Goal: Task Accomplishment & Management: Use online tool/utility

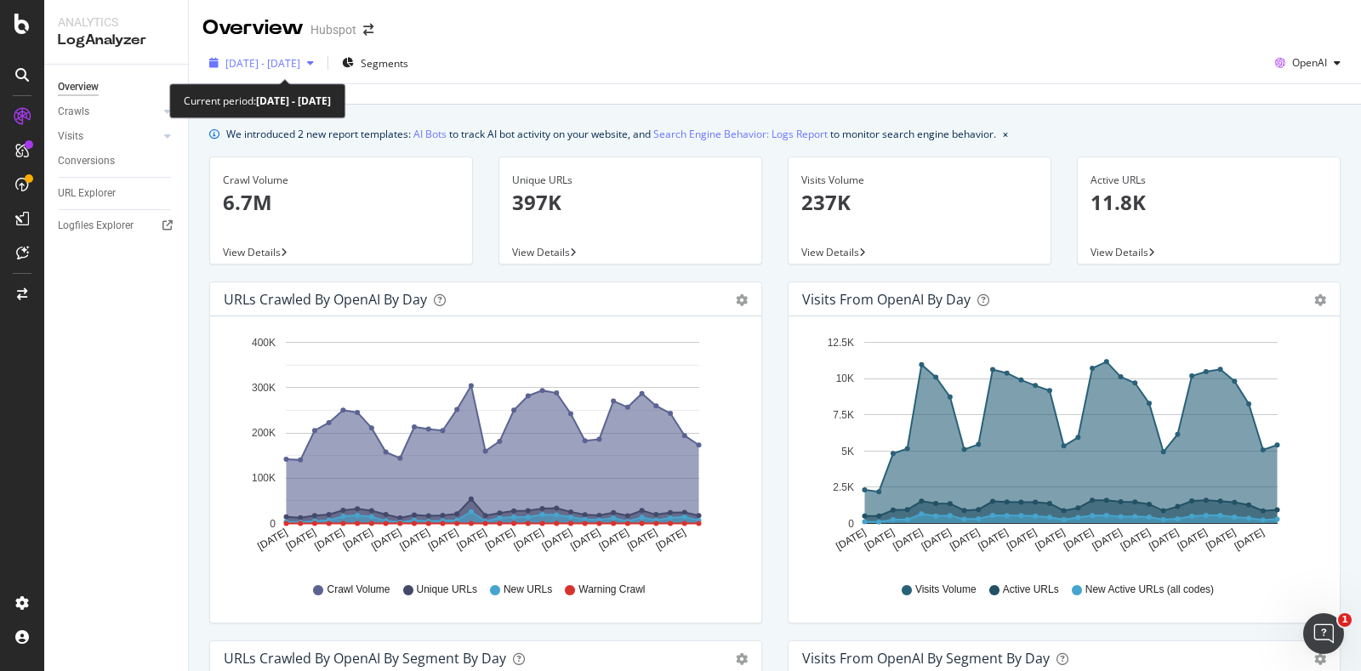
click at [300, 60] on span "2025 Sep. 13th - Oct. 12th" at bounding box center [262, 63] width 75 height 14
click at [628, 56] on div "2025 Sep. 13th - Oct. 12th Segments OpenAI" at bounding box center [775, 66] width 1172 height 34
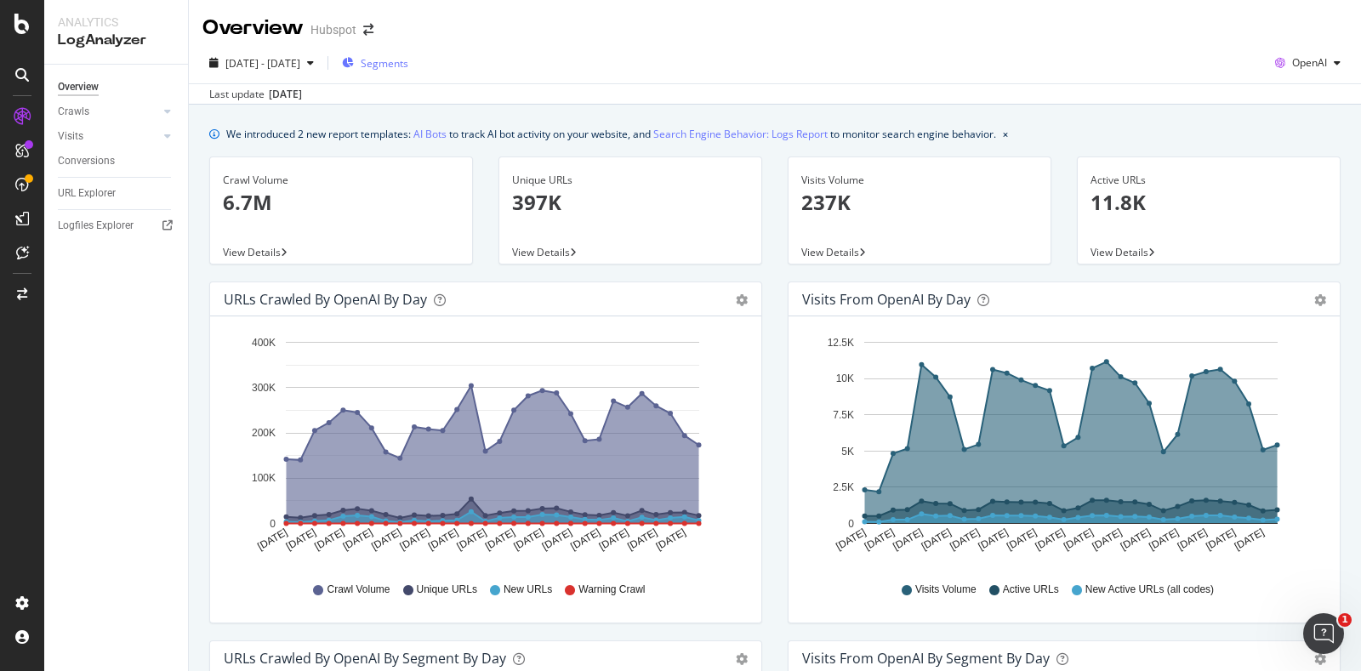
click at [404, 66] on div "Segments" at bounding box center [375, 63] width 66 height 14
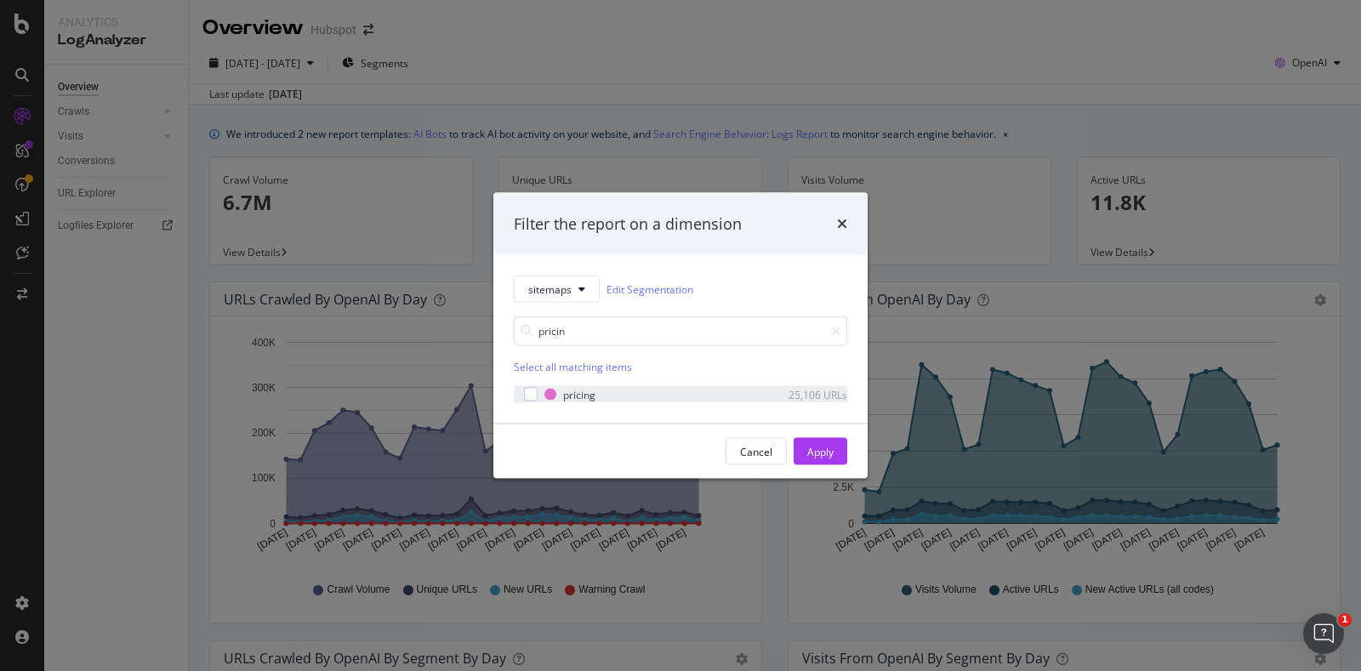
type input "pricin"
click at [538, 398] on div "pricing 25,106 URLs" at bounding box center [681, 394] width 334 height 17
click at [810, 452] on div "Apply" at bounding box center [820, 451] width 26 height 14
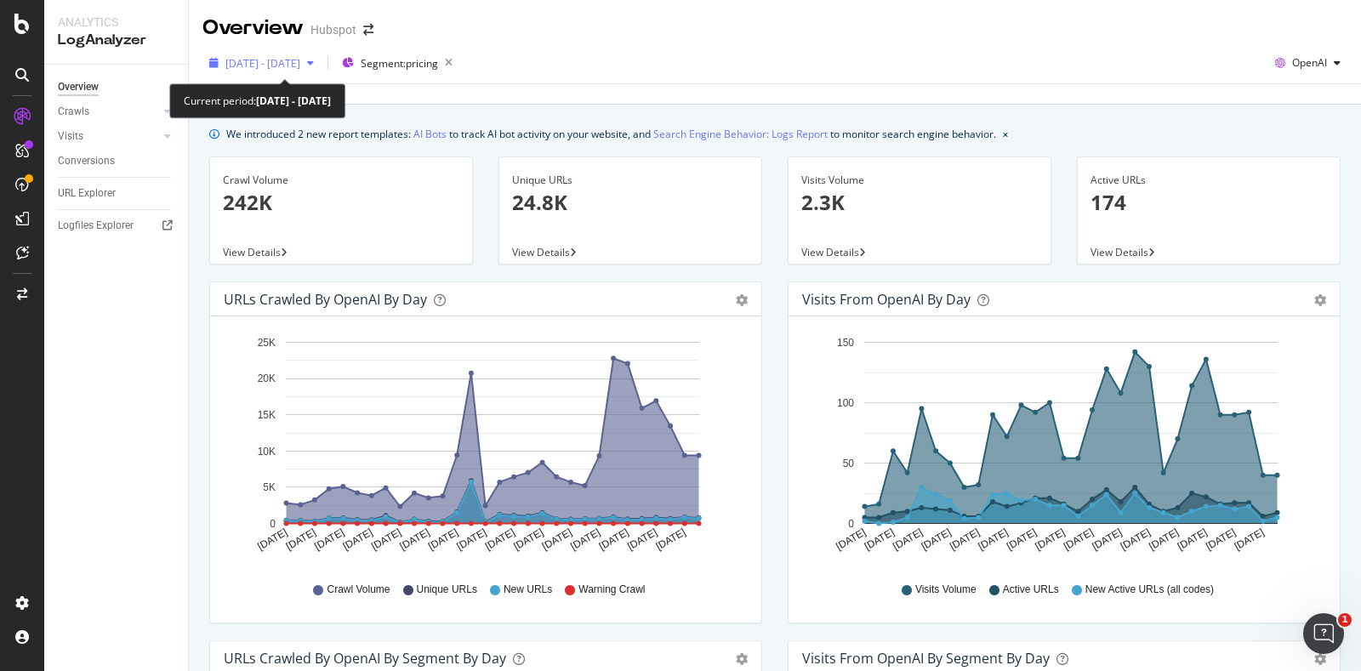
click at [289, 66] on span "2025 Sep. 13th - Oct. 12th" at bounding box center [262, 63] width 75 height 14
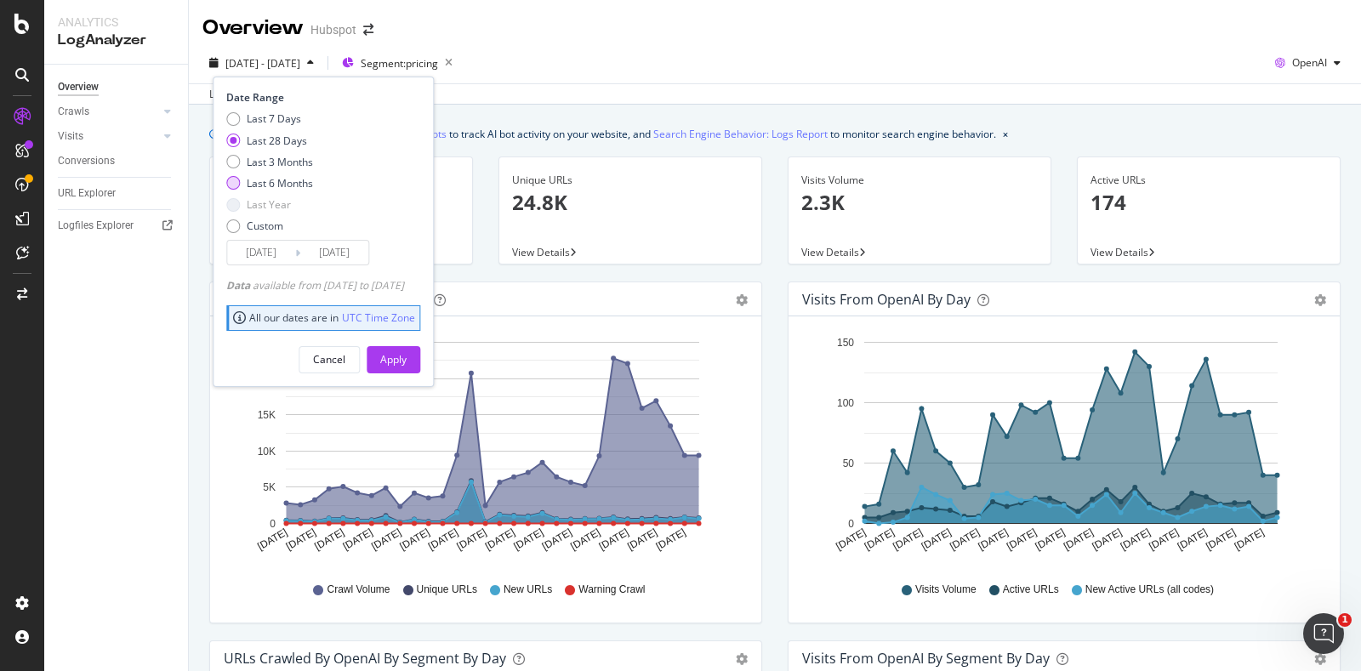
click at [233, 182] on div "Last 6 Months" at bounding box center [233, 183] width 14 height 14
type input "2025/04/13"
click at [407, 357] on div "Apply" at bounding box center [393, 359] width 26 height 14
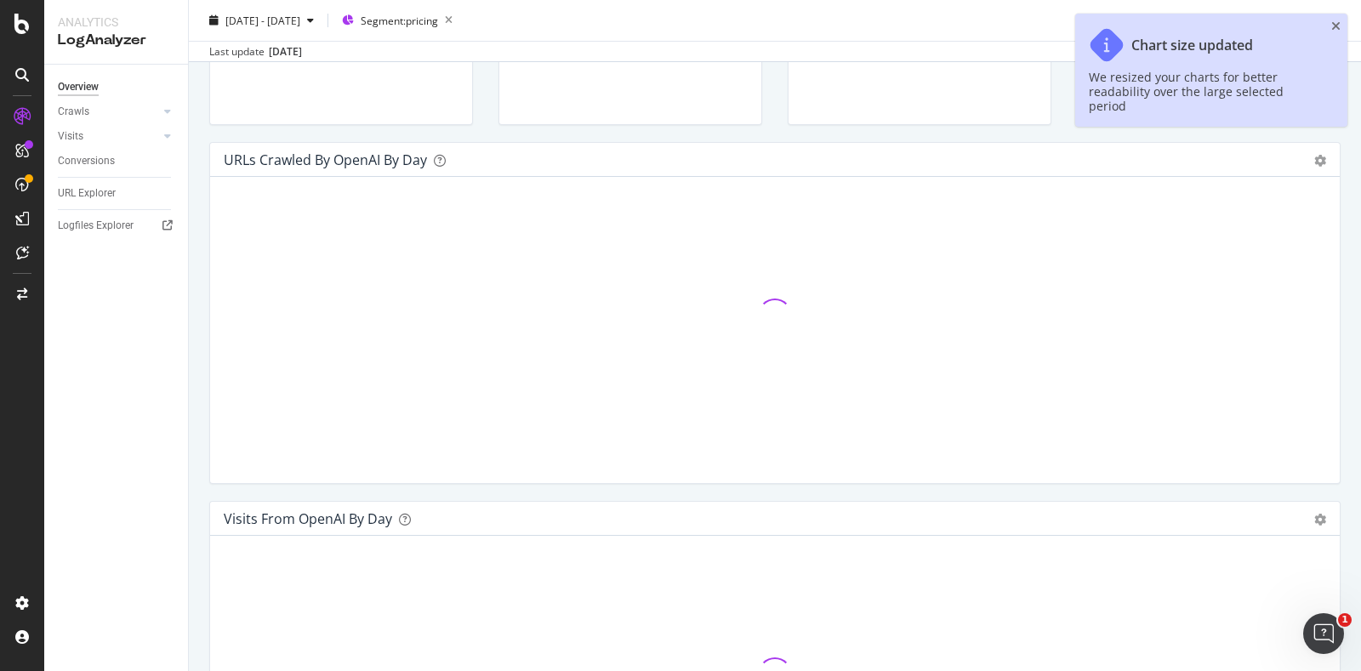
scroll to position [140, 0]
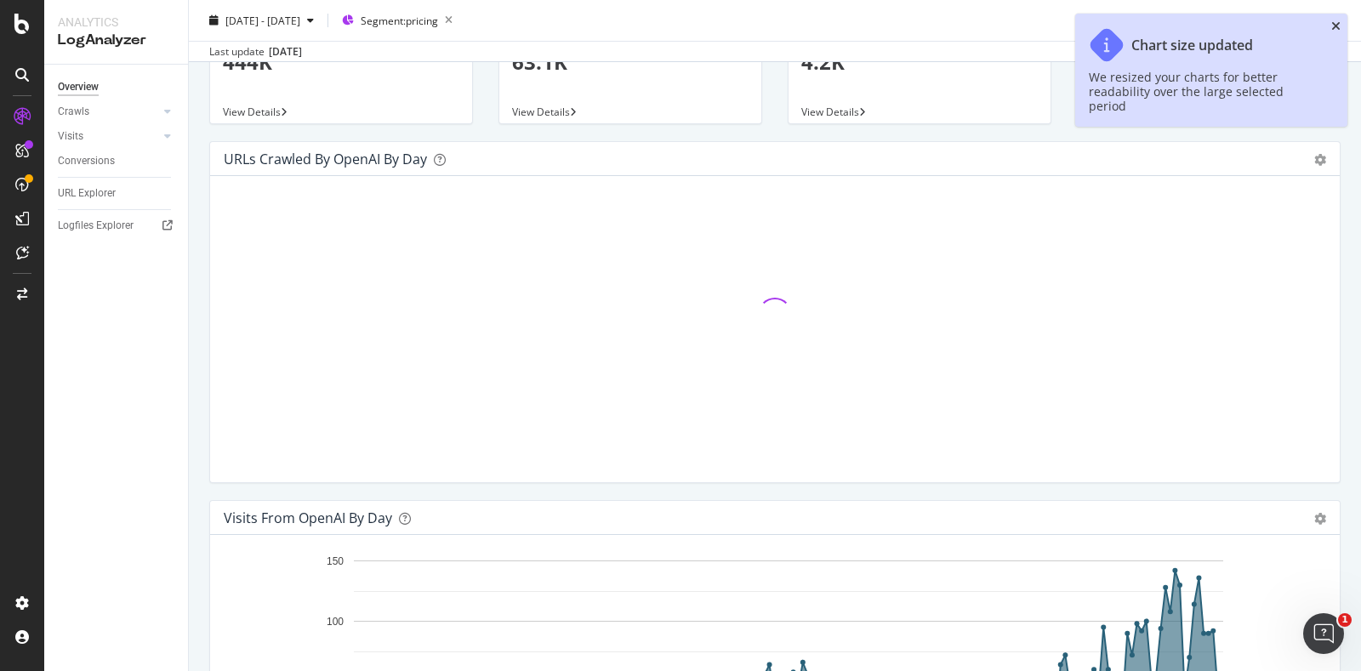
click at [1333, 24] on icon "close toast" at bounding box center [1335, 26] width 9 height 12
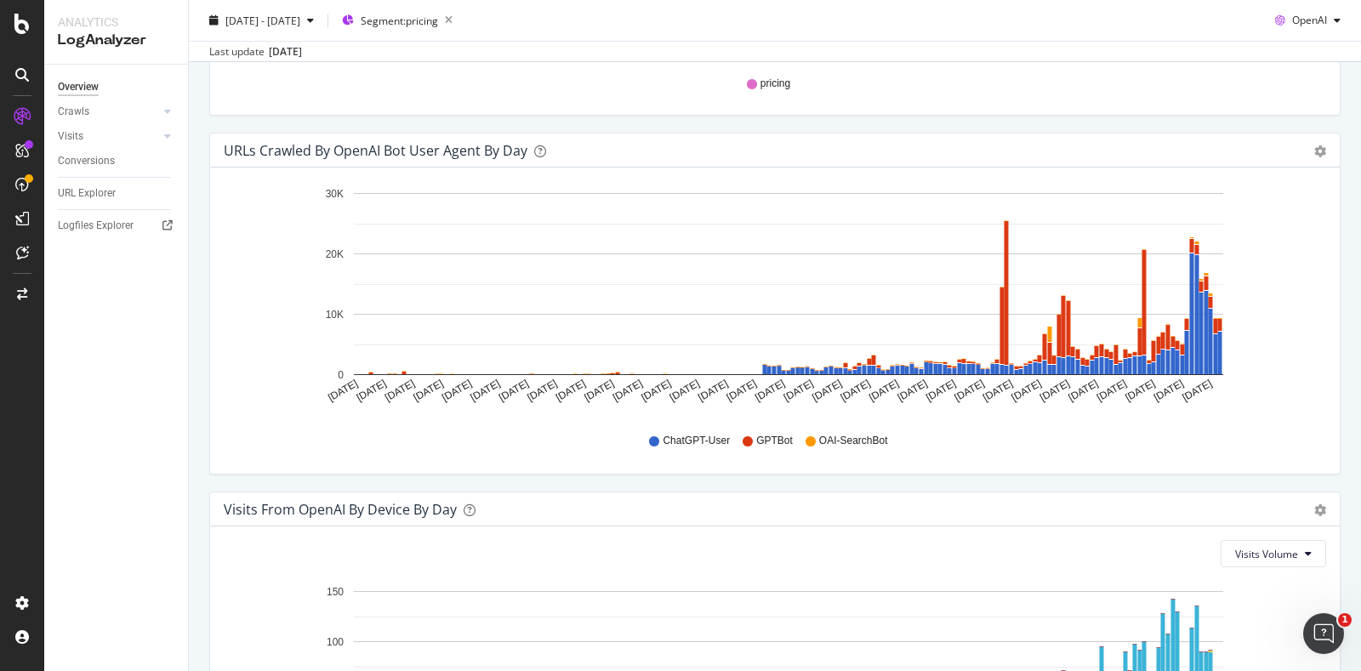
scroll to position [1822, 0]
